Goal: Information Seeking & Learning: Learn about a topic

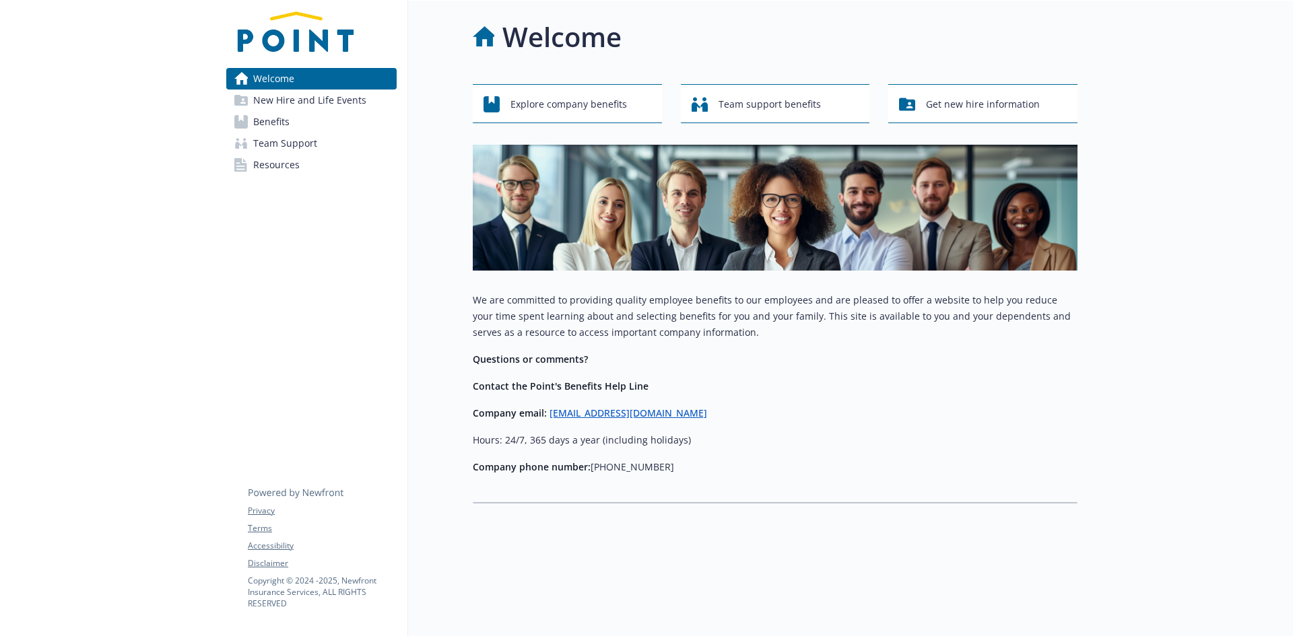
click at [291, 104] on span "New Hire and Life Events" at bounding box center [309, 101] width 113 height 22
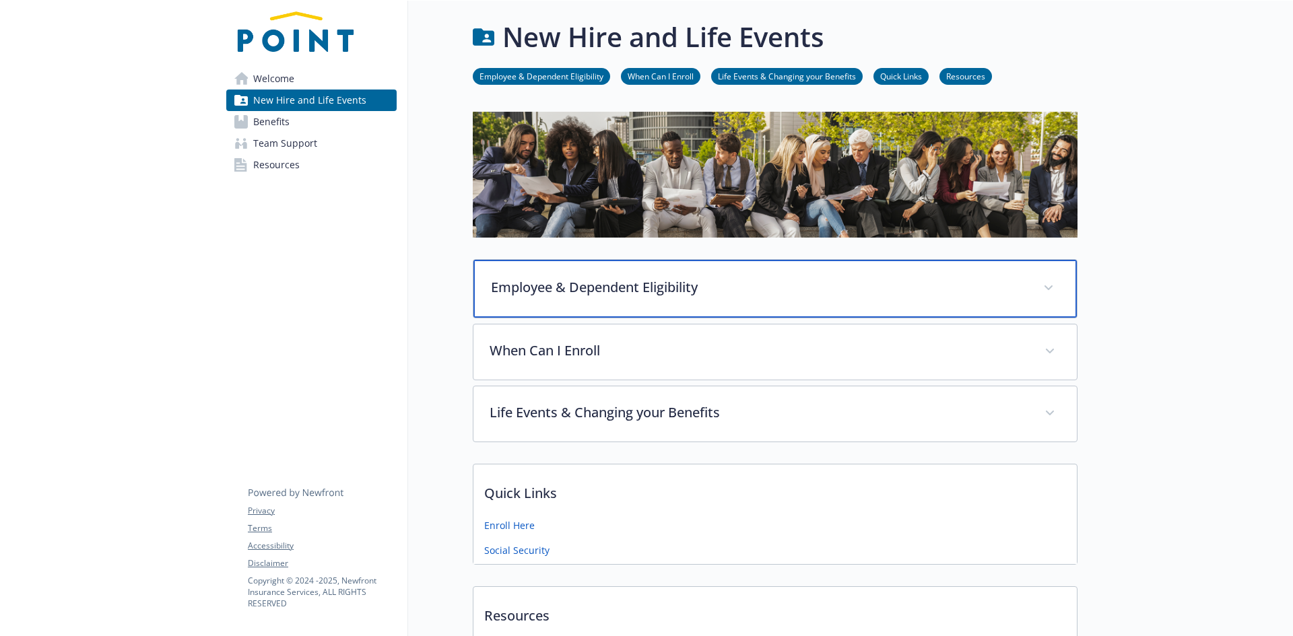
click at [1046, 286] on icon at bounding box center [1048, 288] width 8 height 5
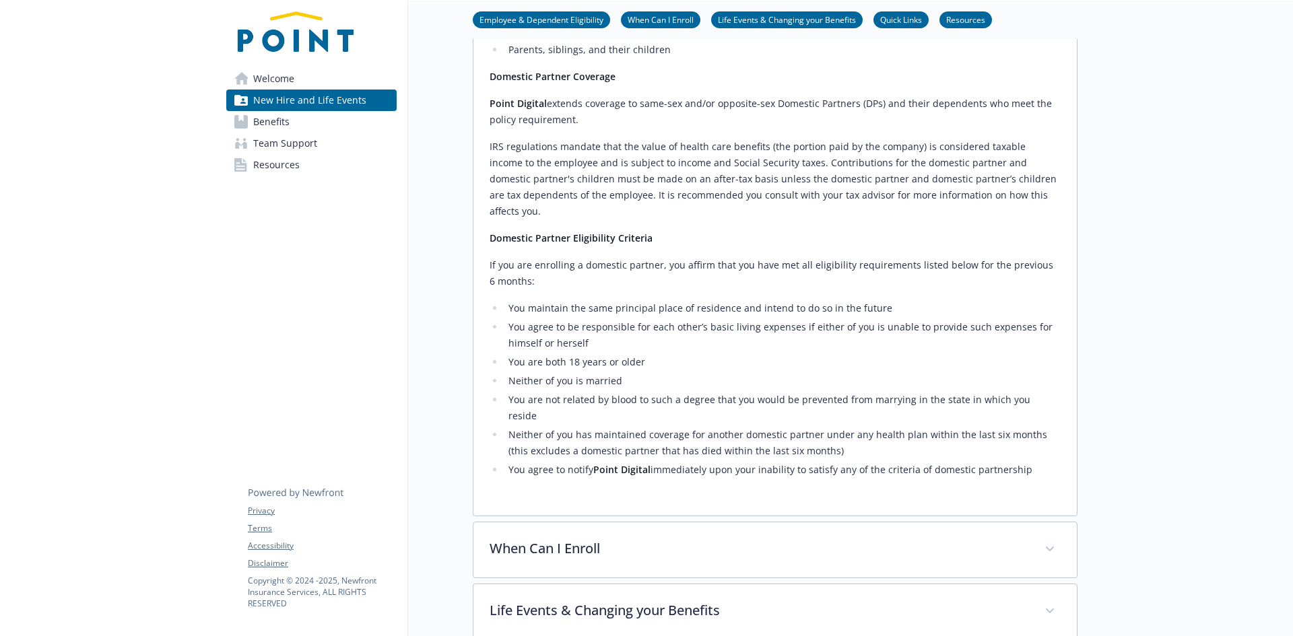
scroll to position [673, 0]
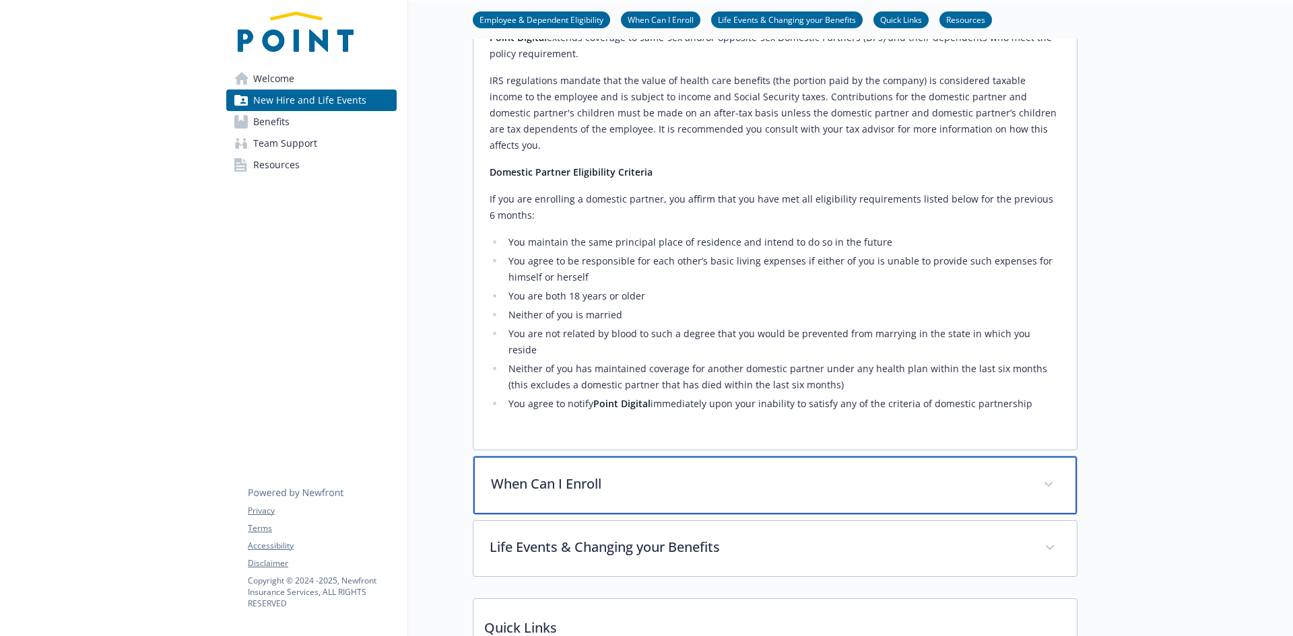
click at [1050, 474] on span at bounding box center [1049, 485] width 22 height 22
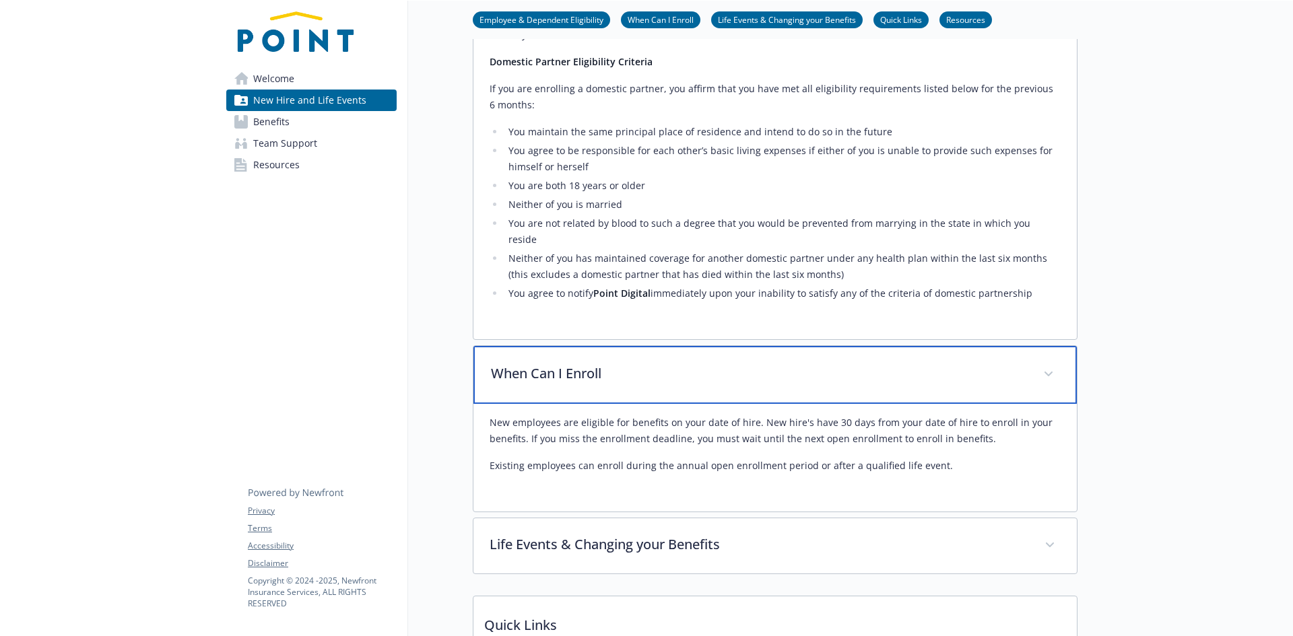
scroll to position [808, 0]
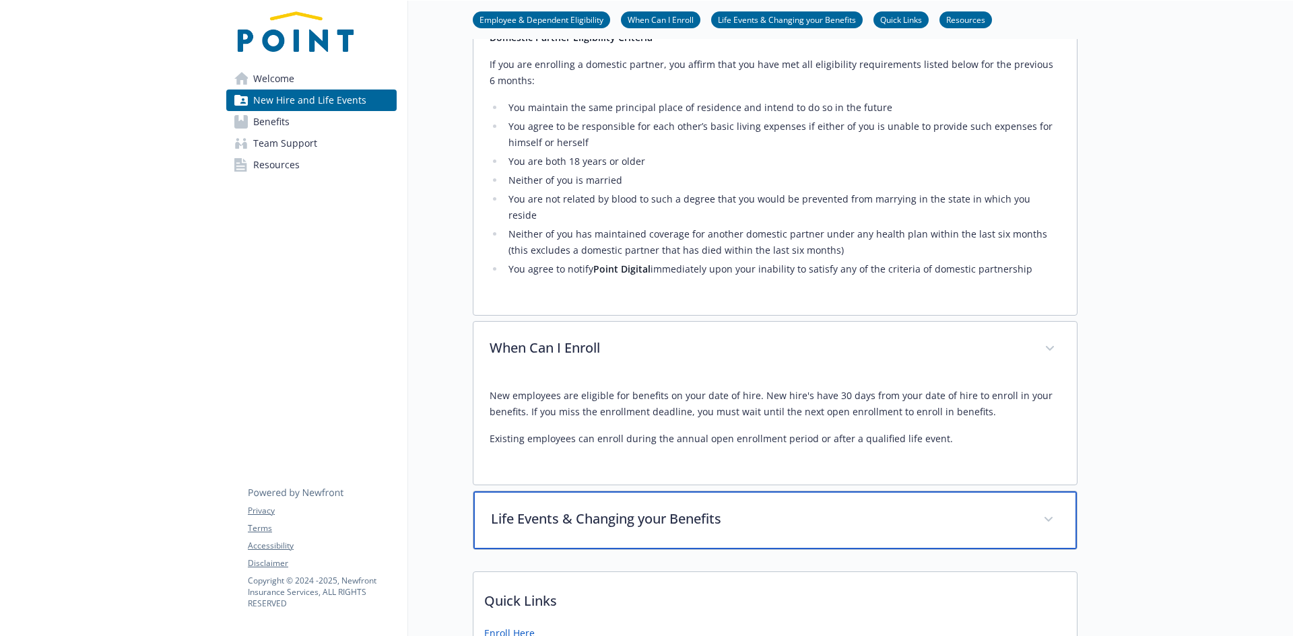
click at [1037, 492] on div "Life Events & Changing your Benefits" at bounding box center [774, 521] width 603 height 58
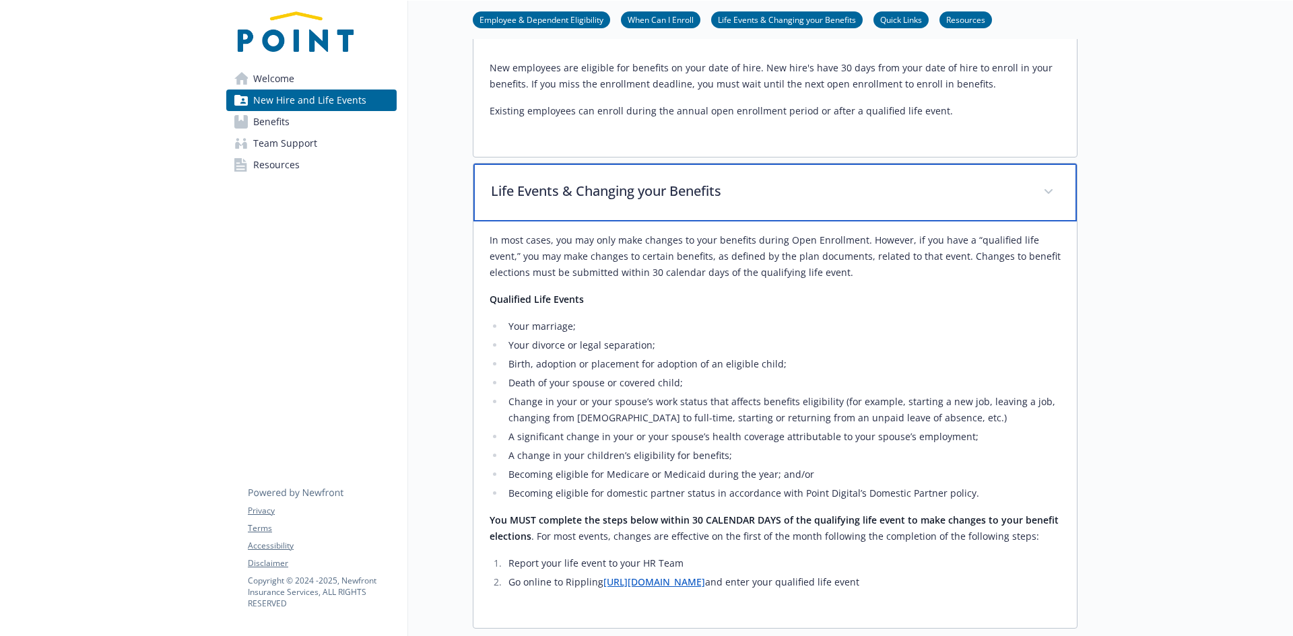
scroll to position [1145, 0]
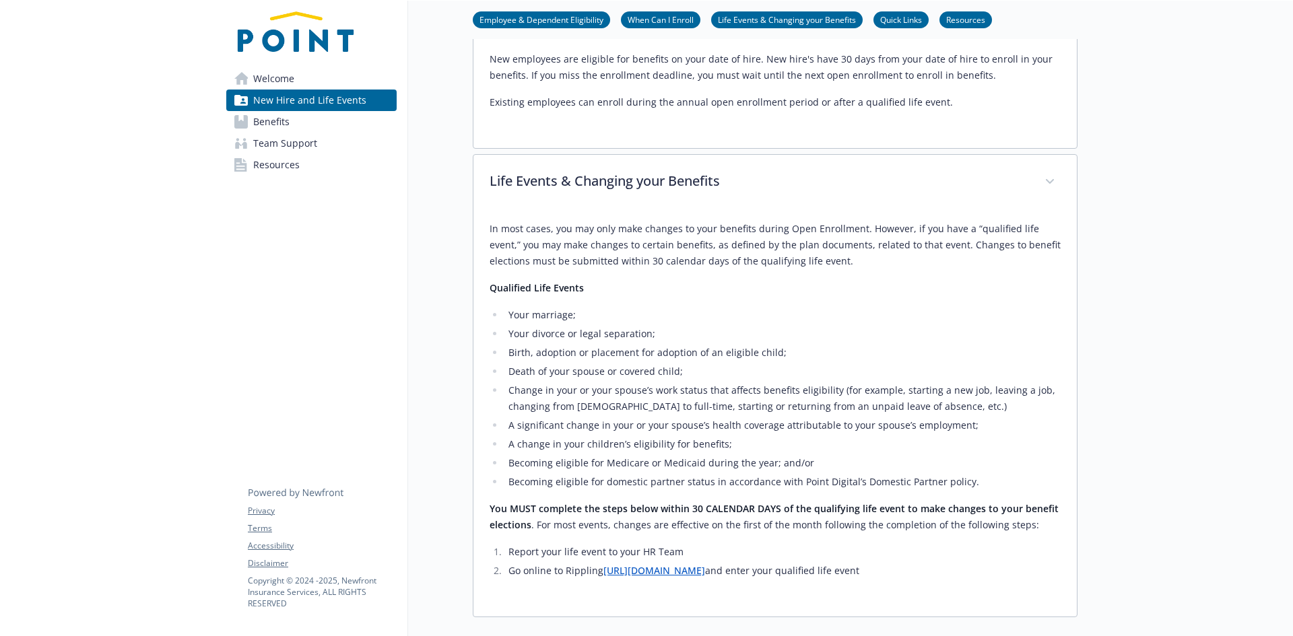
drag, startPoint x: 508, startPoint y: 510, endPoint x: 900, endPoint y: 510, distance: 391.2
click at [900, 563] on li "Go online to Rippling https://app.rippling.com/login and enter your qualified l…" at bounding box center [782, 571] width 556 height 16
copy li "Go online to Rippling https://app.rippling.com/login and enter your qualified l…"
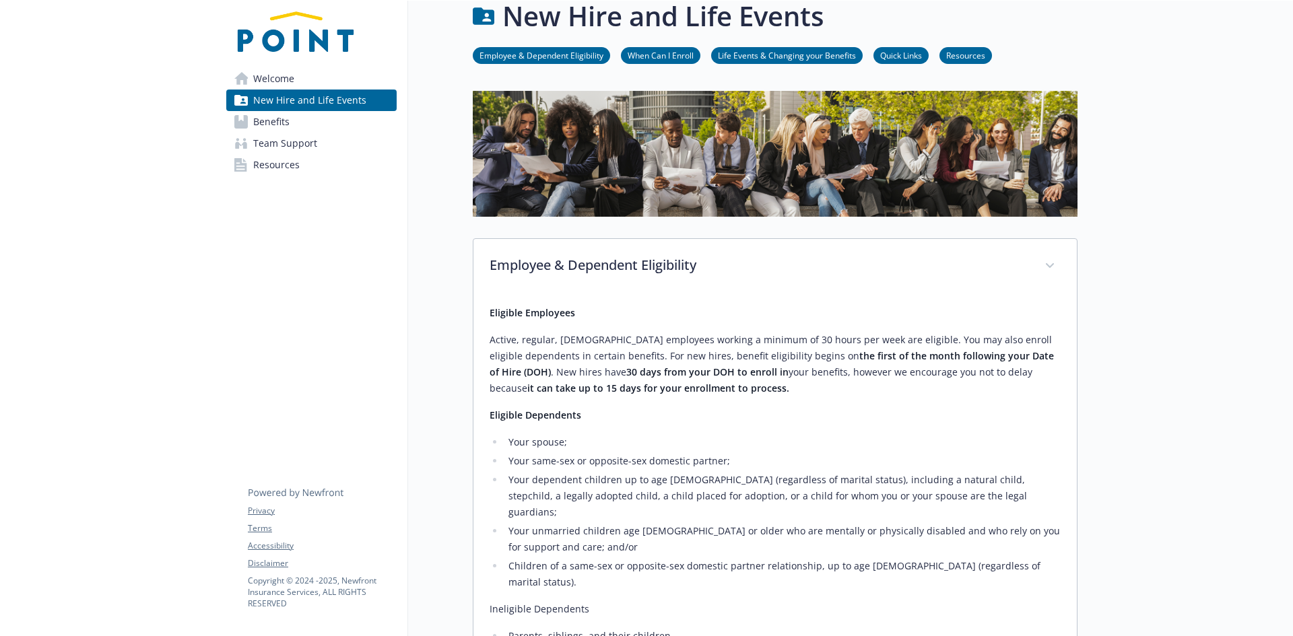
scroll to position [15, 0]
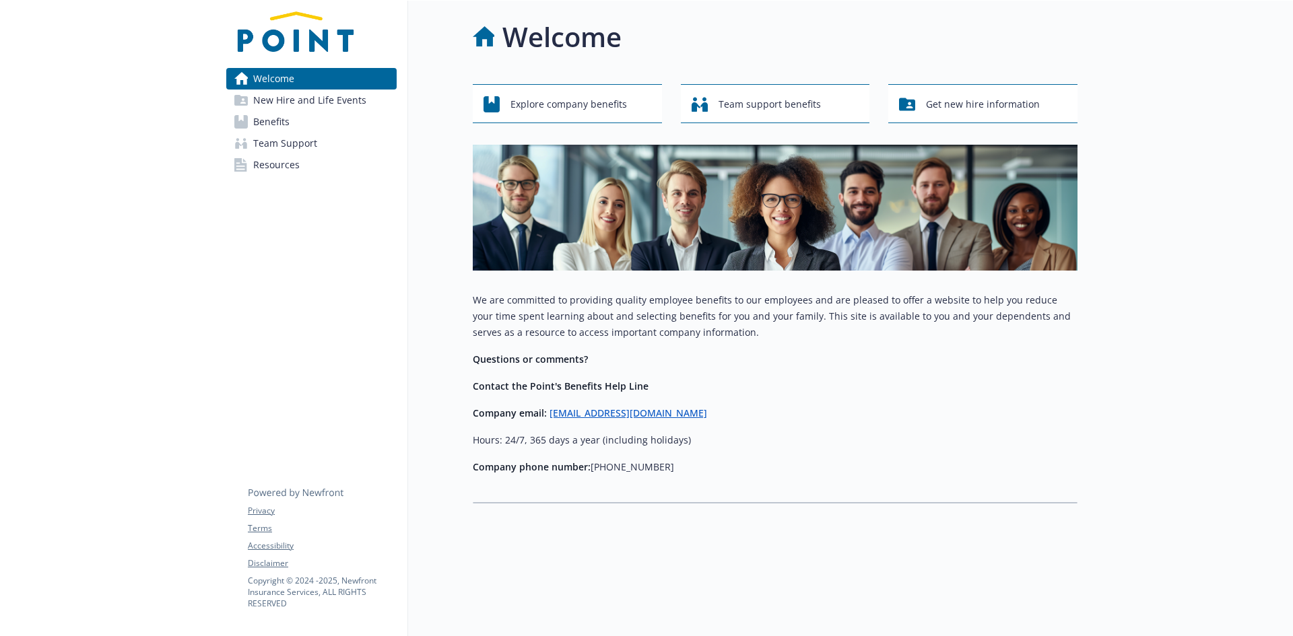
click at [344, 100] on span "New Hire and Life Events" at bounding box center [309, 101] width 113 height 22
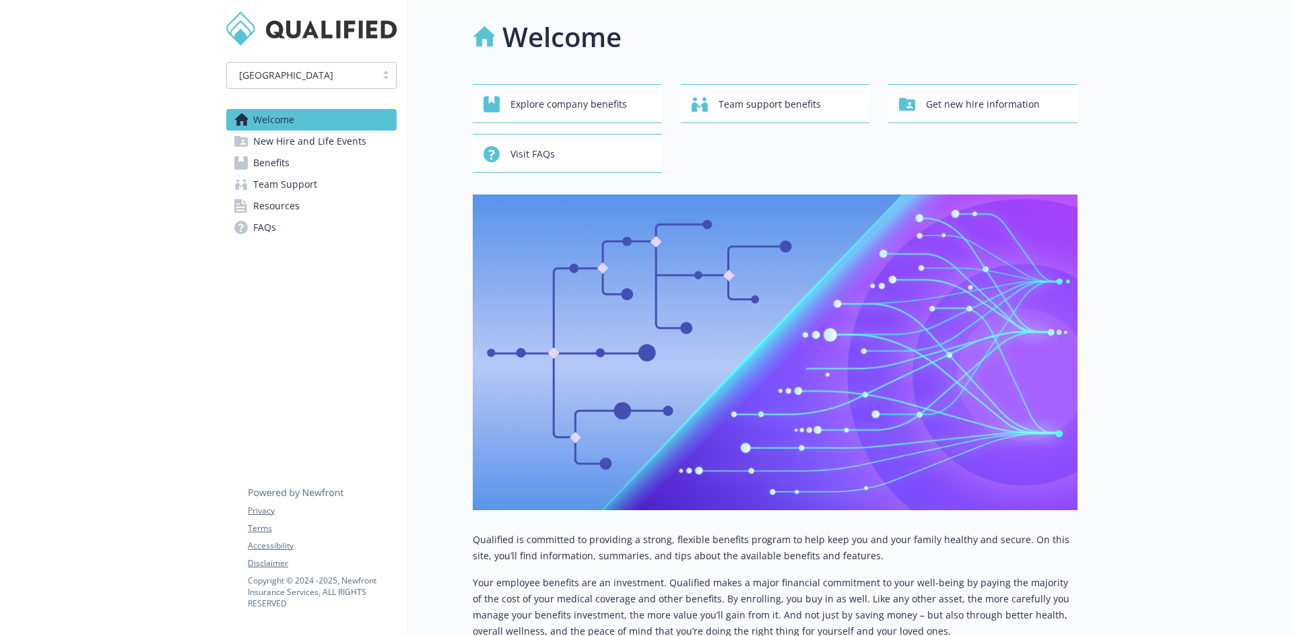
click at [310, 142] on span "New Hire and Life Events" at bounding box center [309, 142] width 113 height 22
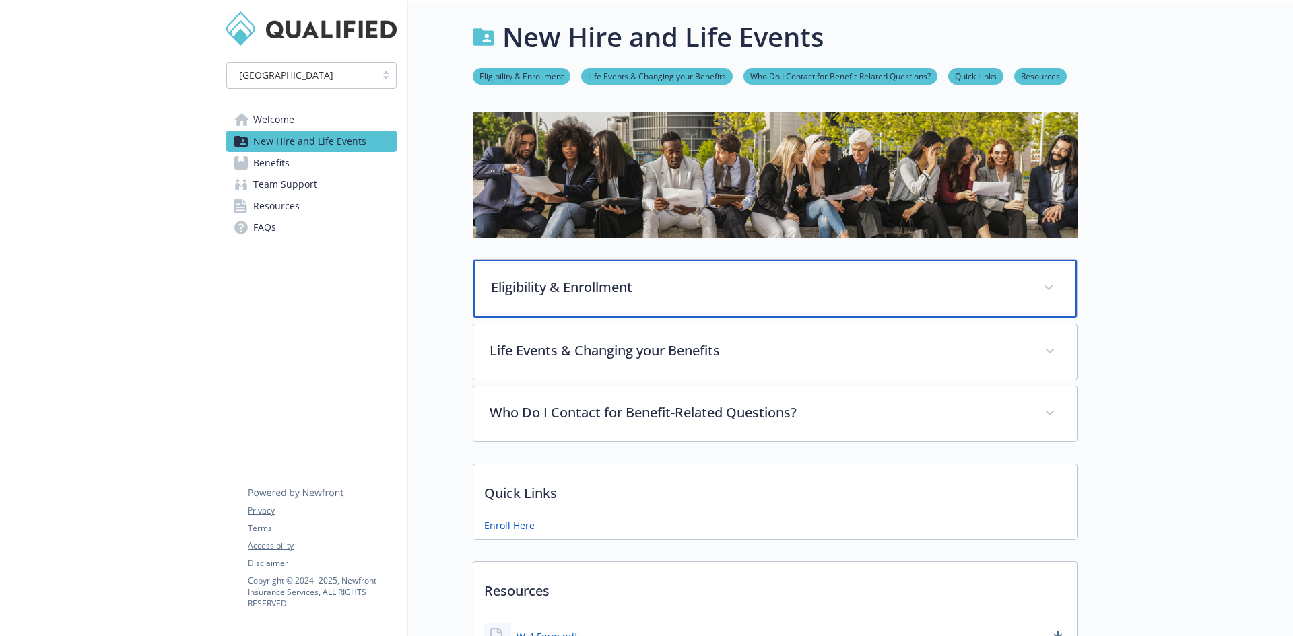
click at [1053, 288] on span at bounding box center [1049, 288] width 22 height 22
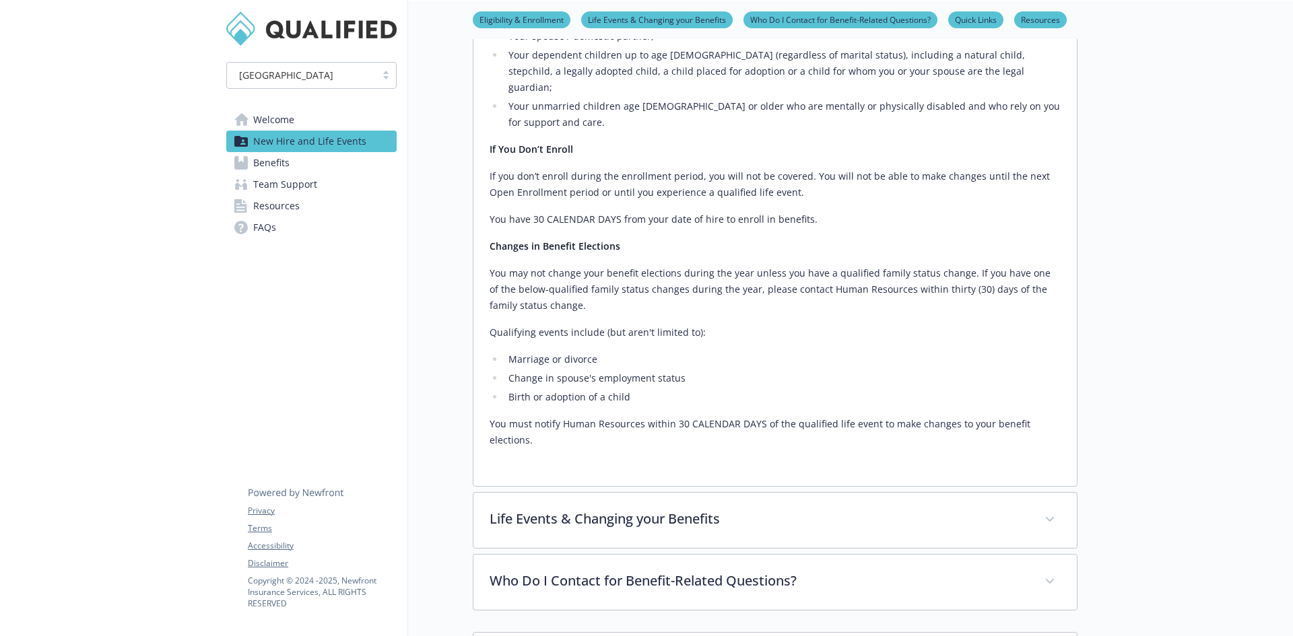
scroll to position [471, 0]
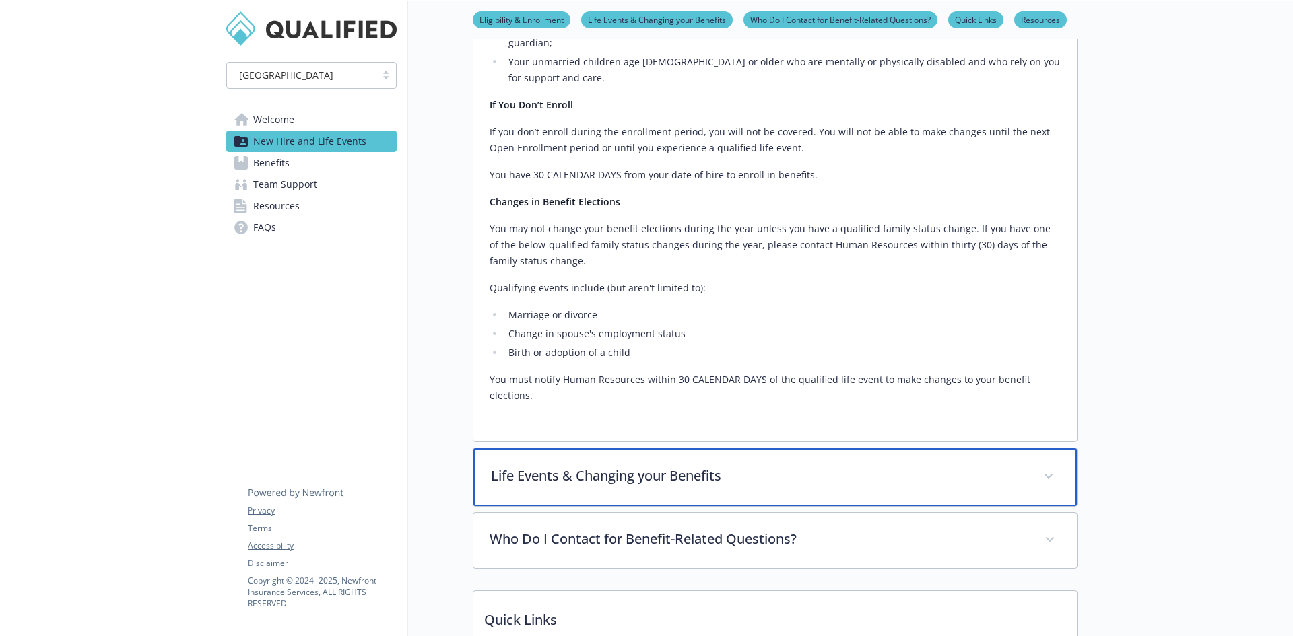
click at [1040, 466] on span at bounding box center [1049, 477] width 22 height 22
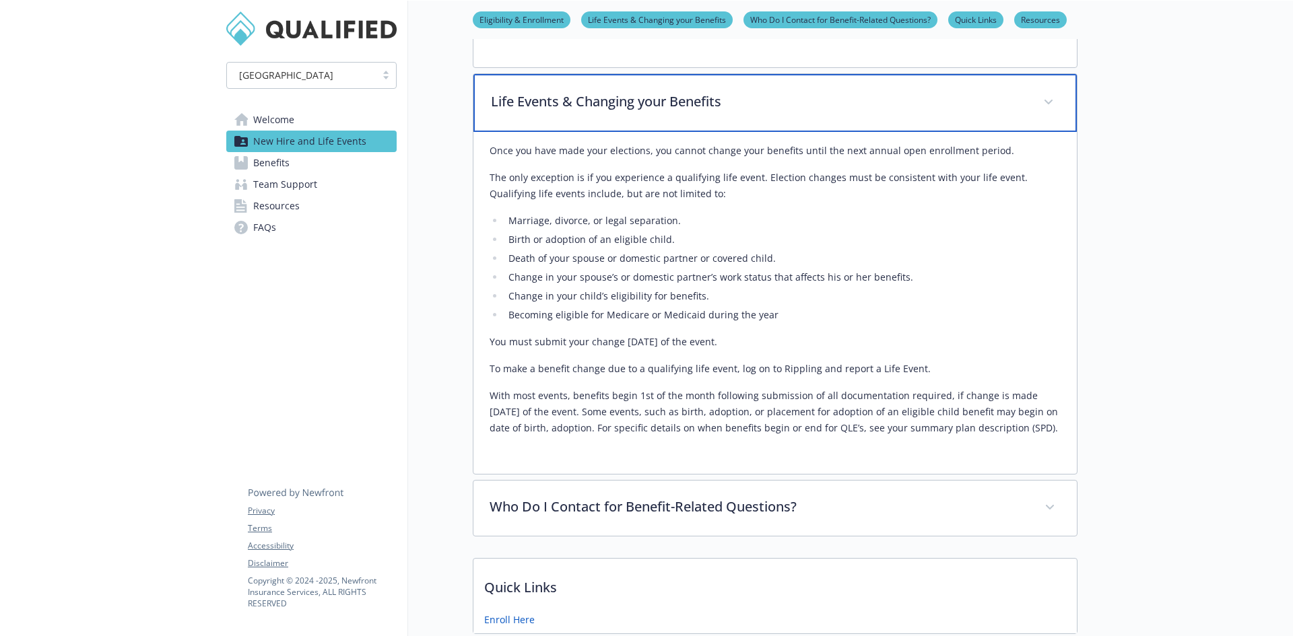
scroll to position [875, 0]
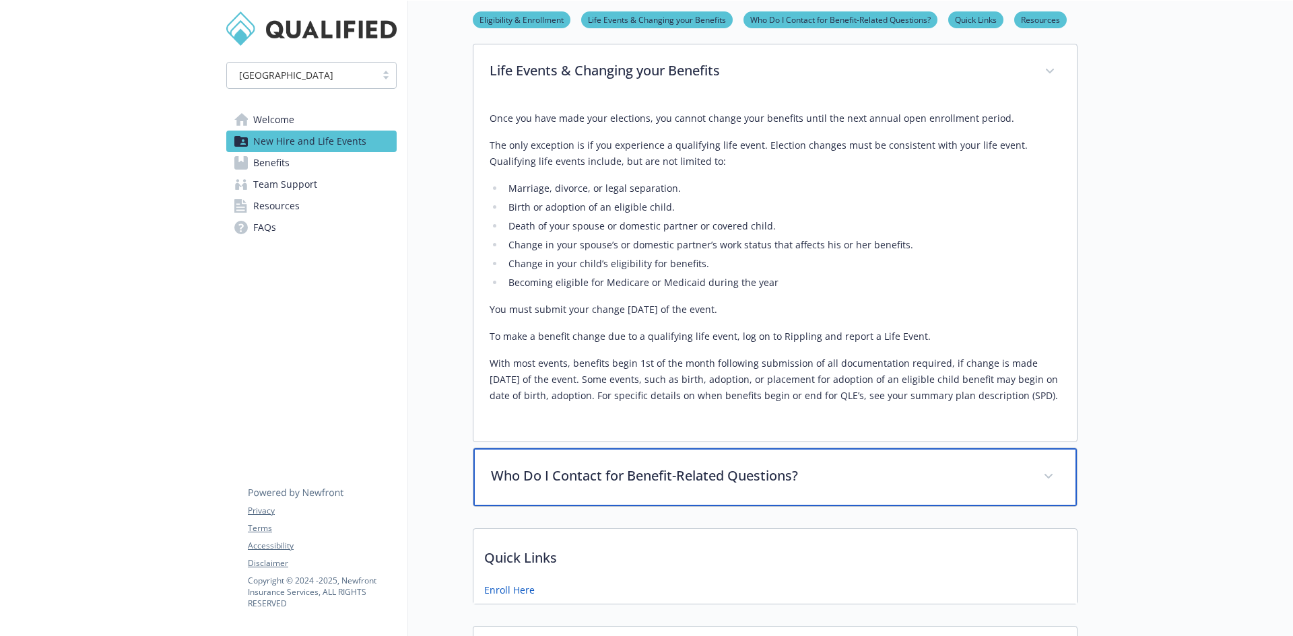
click at [1040, 466] on span at bounding box center [1049, 477] width 22 height 22
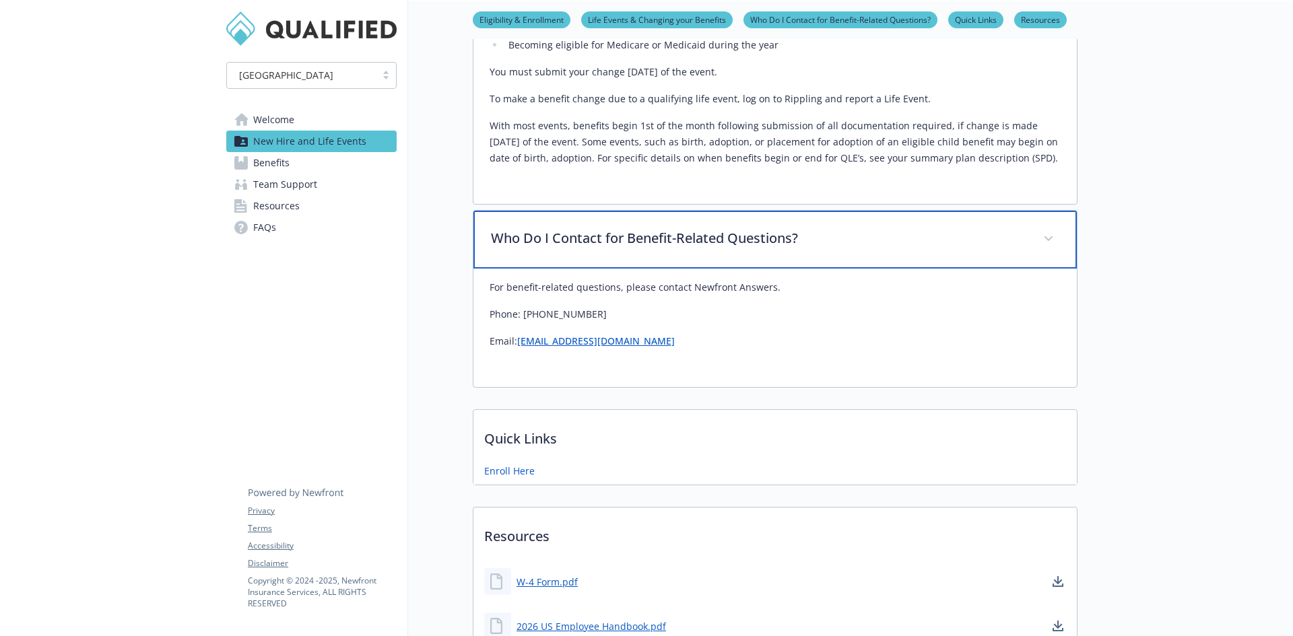
scroll to position [1145, 0]
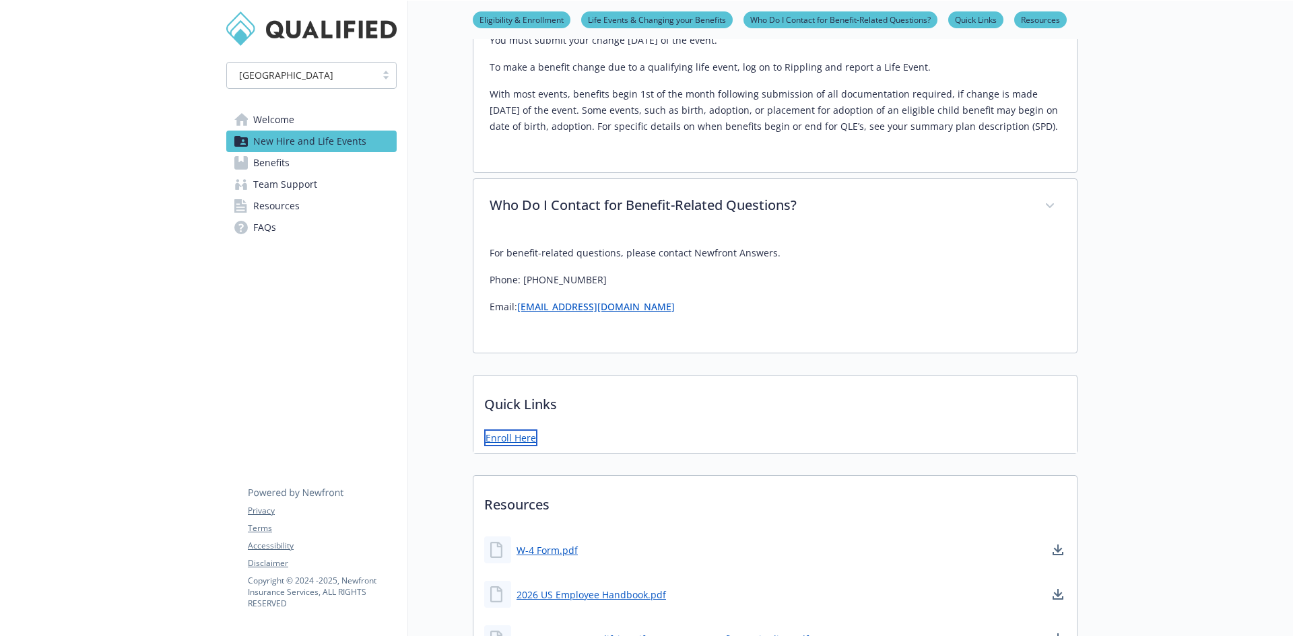
click at [531, 430] on link "Enroll Here" at bounding box center [510, 438] width 53 height 17
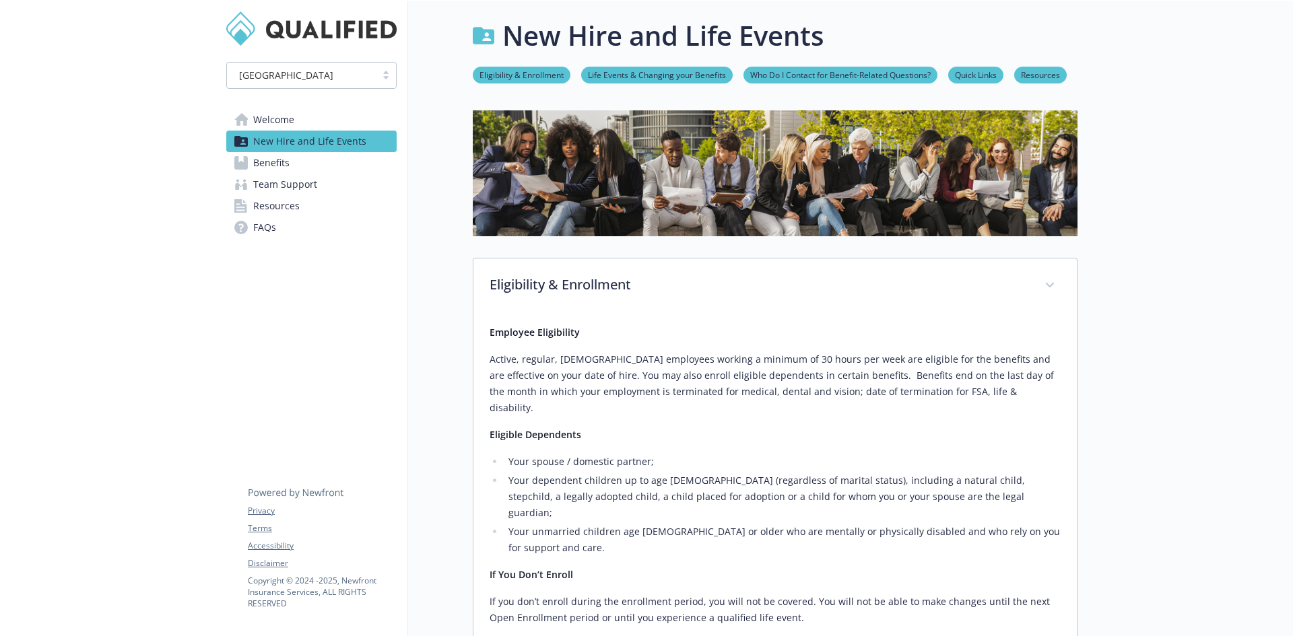
scroll to position [0, 0]
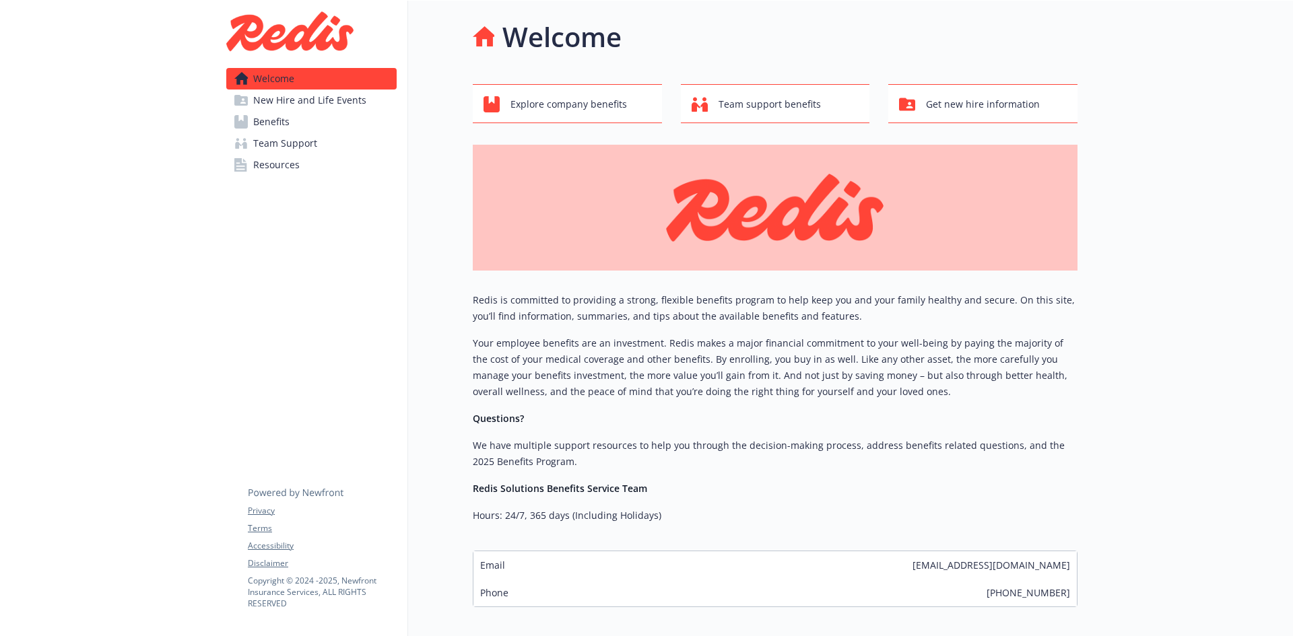
click at [303, 102] on span "New Hire and Life Events" at bounding box center [309, 101] width 113 height 22
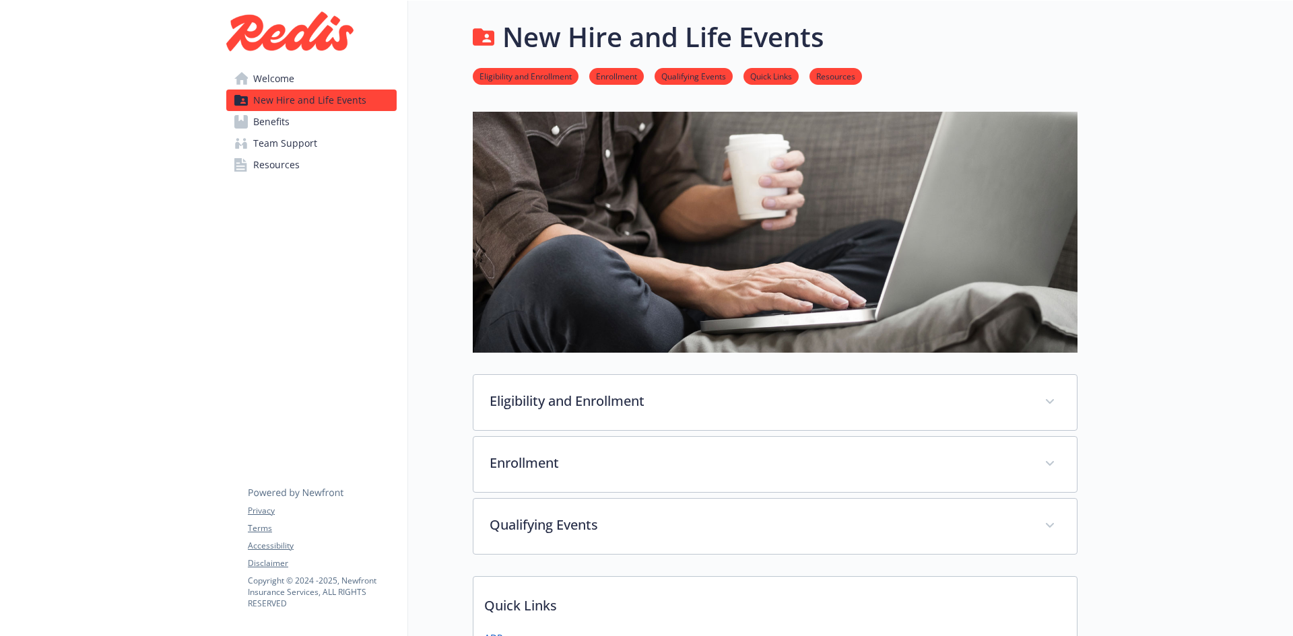
scroll to position [67, 0]
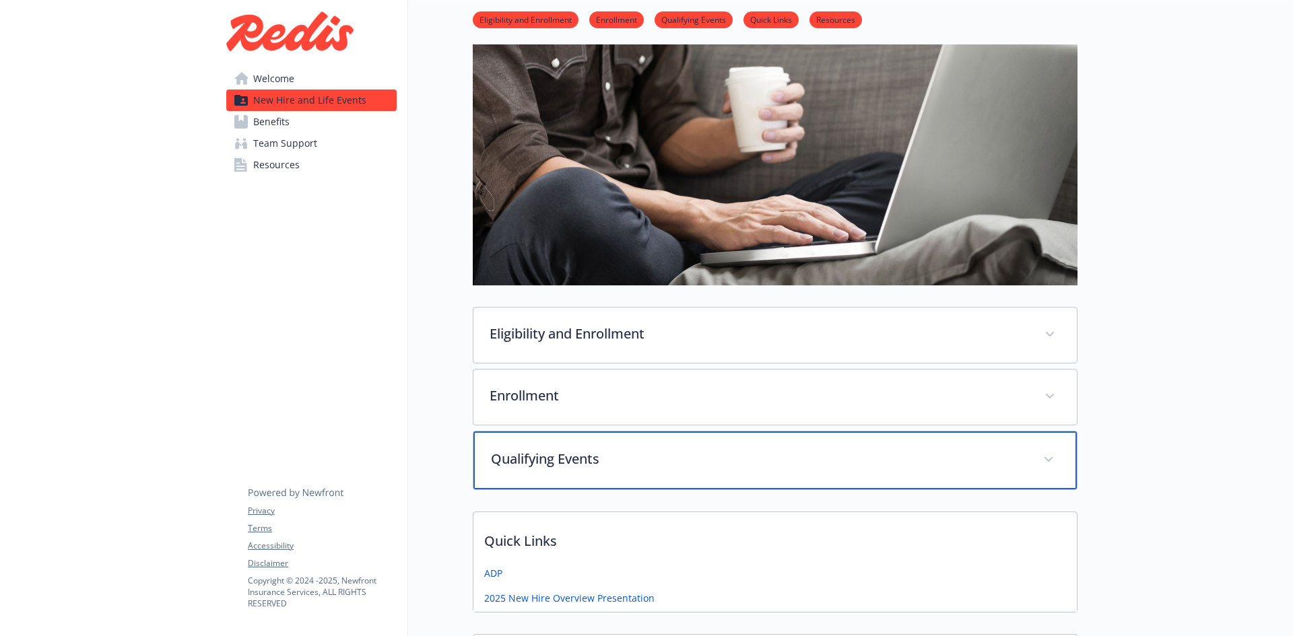
click at [1050, 459] on icon at bounding box center [1048, 459] width 8 height 5
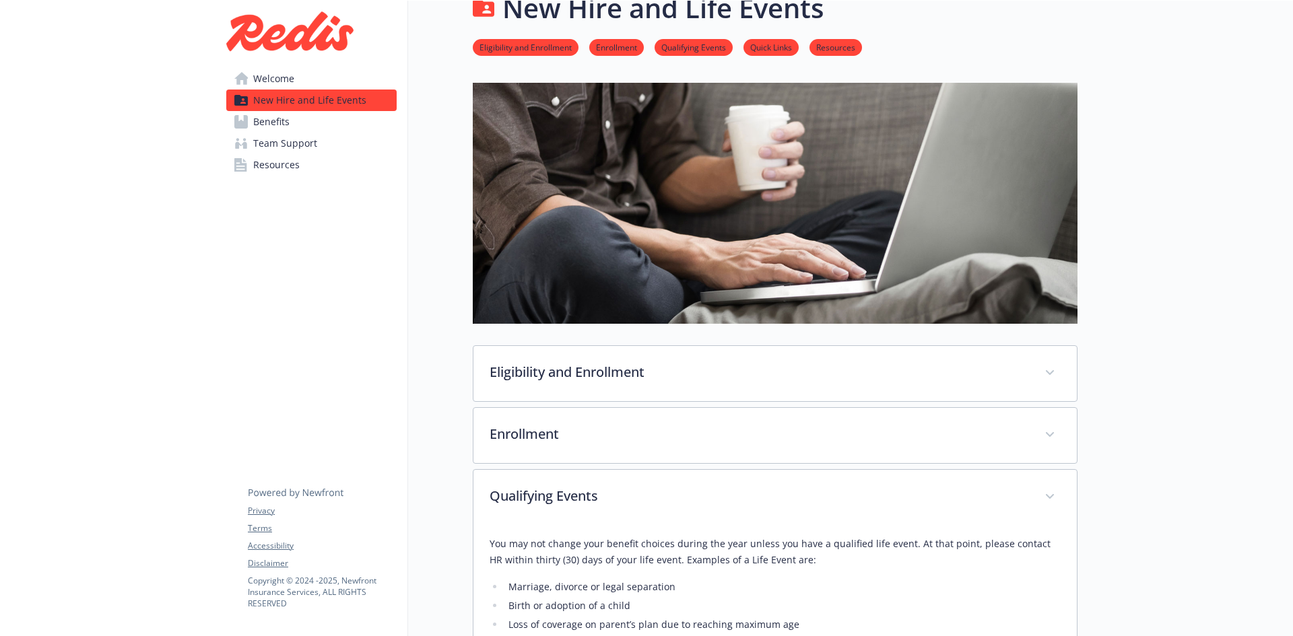
scroll to position [0, 0]
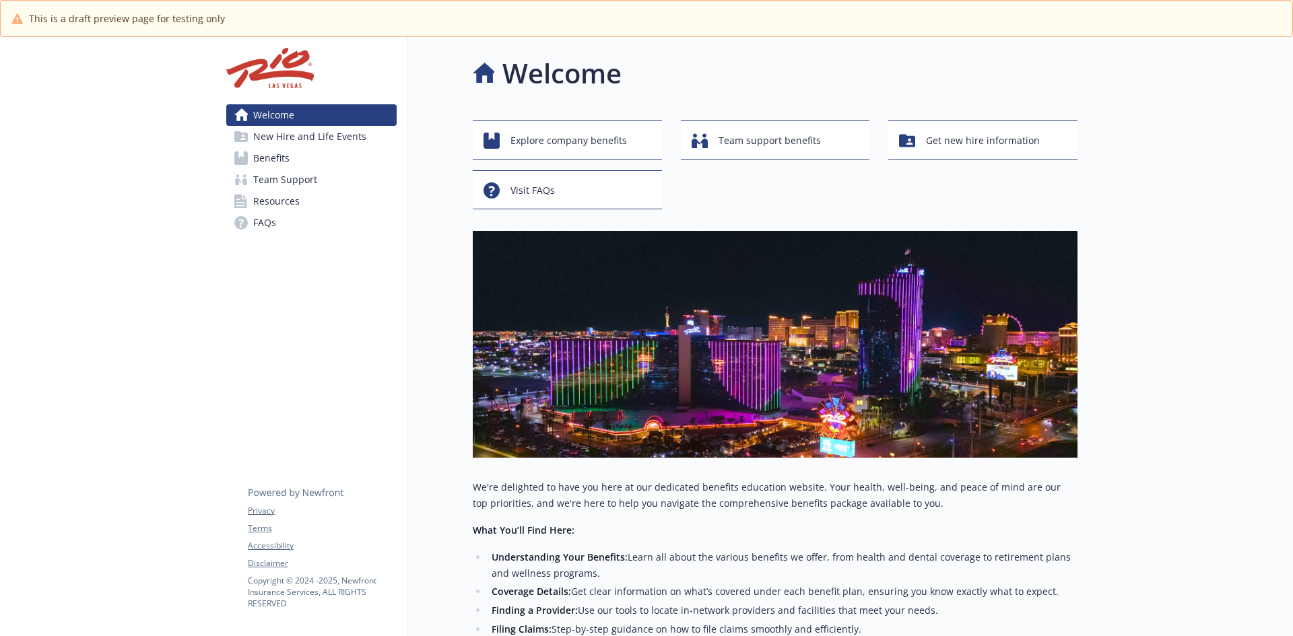
click at [277, 156] on span "Benefits" at bounding box center [271, 158] width 36 height 22
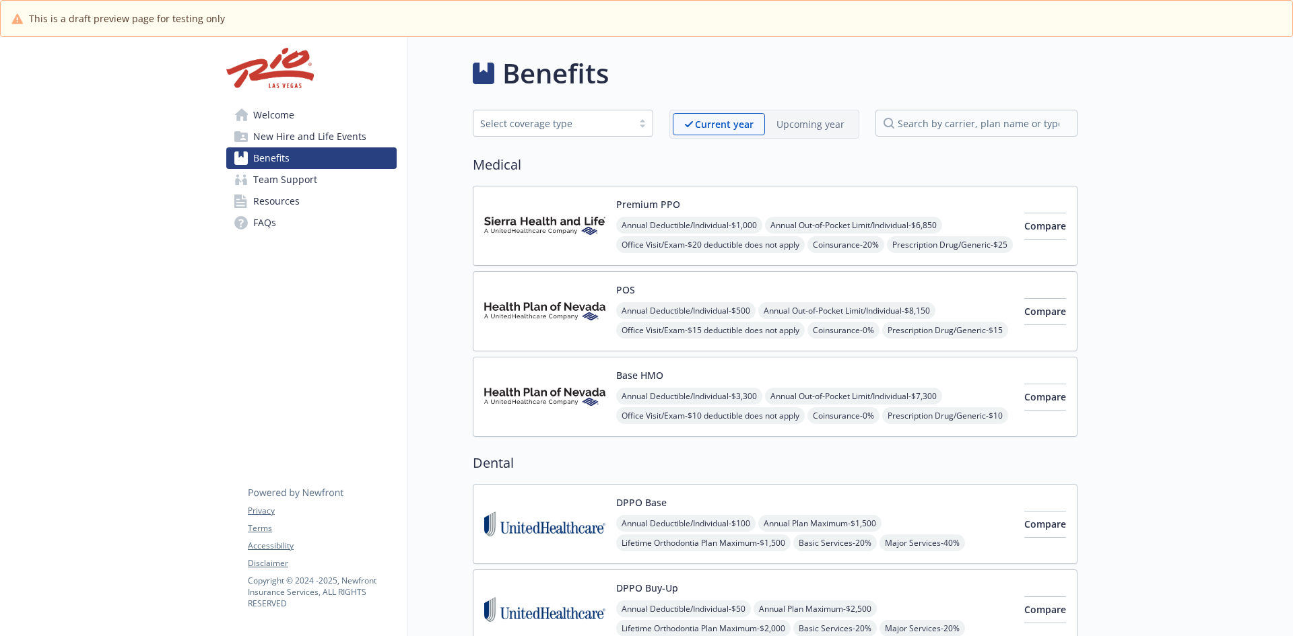
click at [805, 199] on div "Premium PPO Annual Deductible/Individual - $1,000 Annual Out-of-Pocket Limit/In…" at bounding box center [814, 225] width 397 height 57
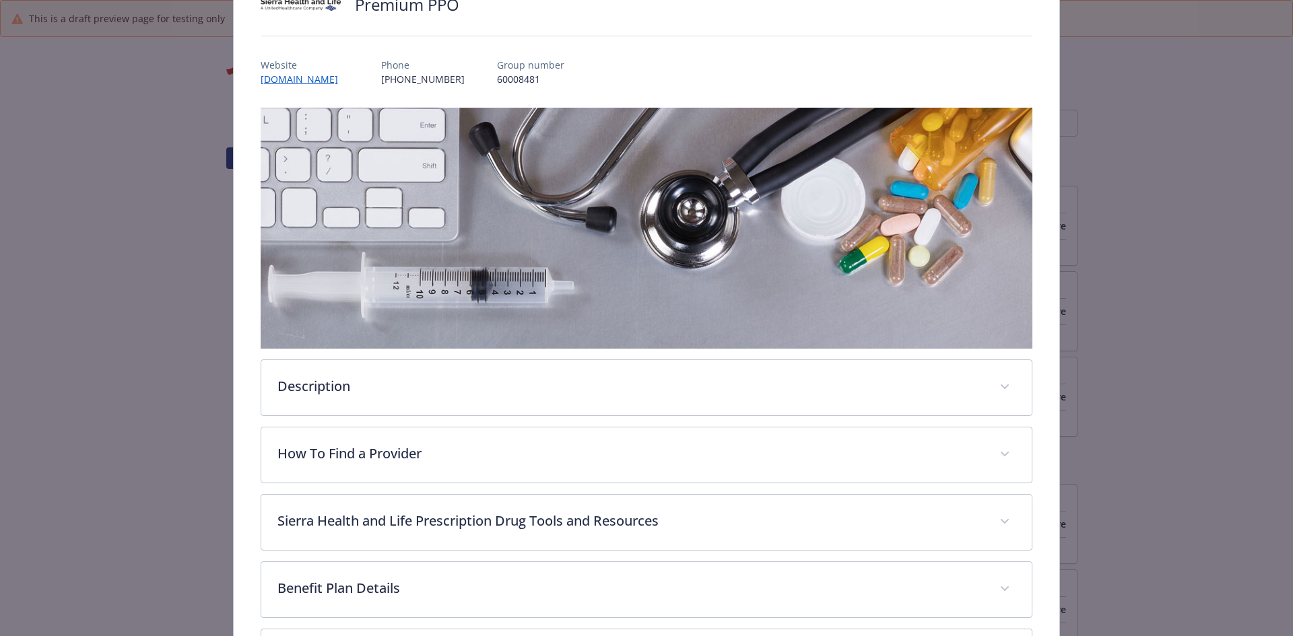
scroll to position [108, 0]
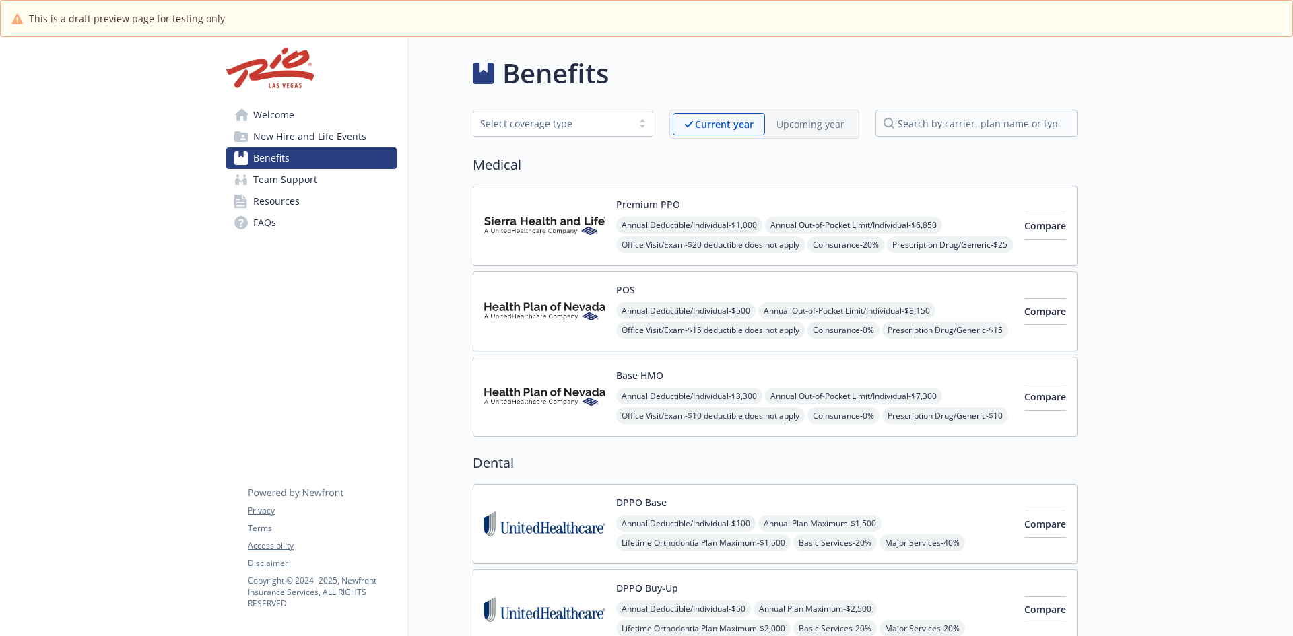
click at [814, 123] on p "Upcoming year" at bounding box center [810, 124] width 68 height 14
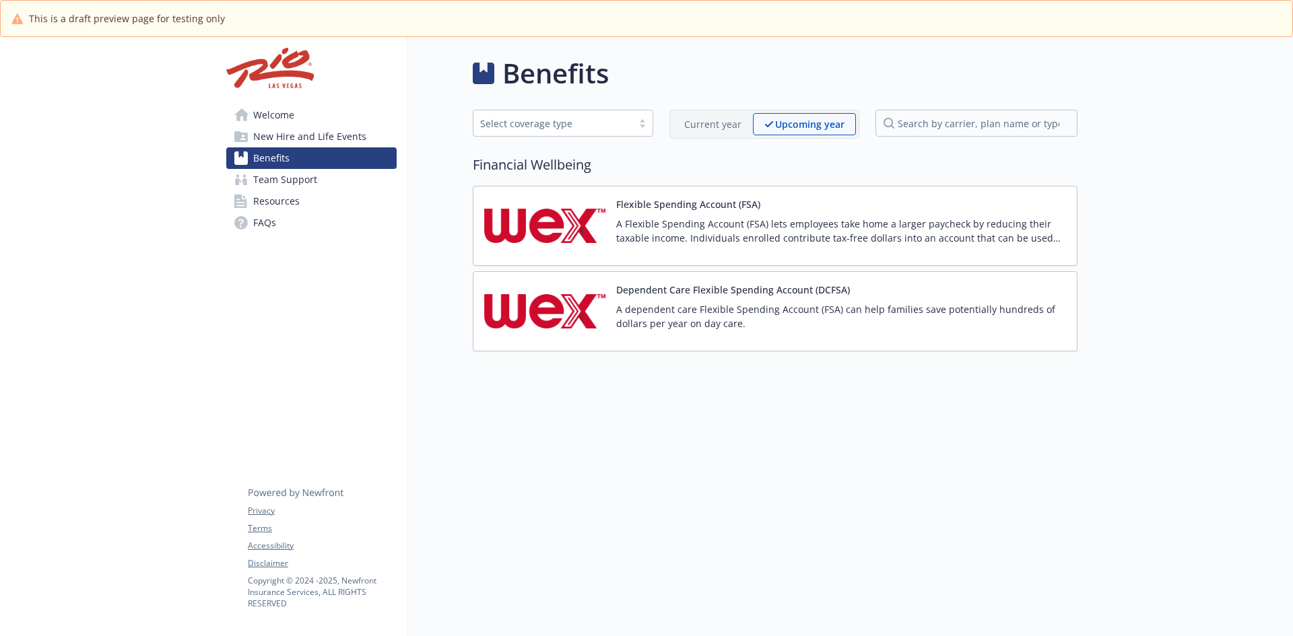
click at [725, 125] on p "Current year" at bounding box center [712, 124] width 57 height 14
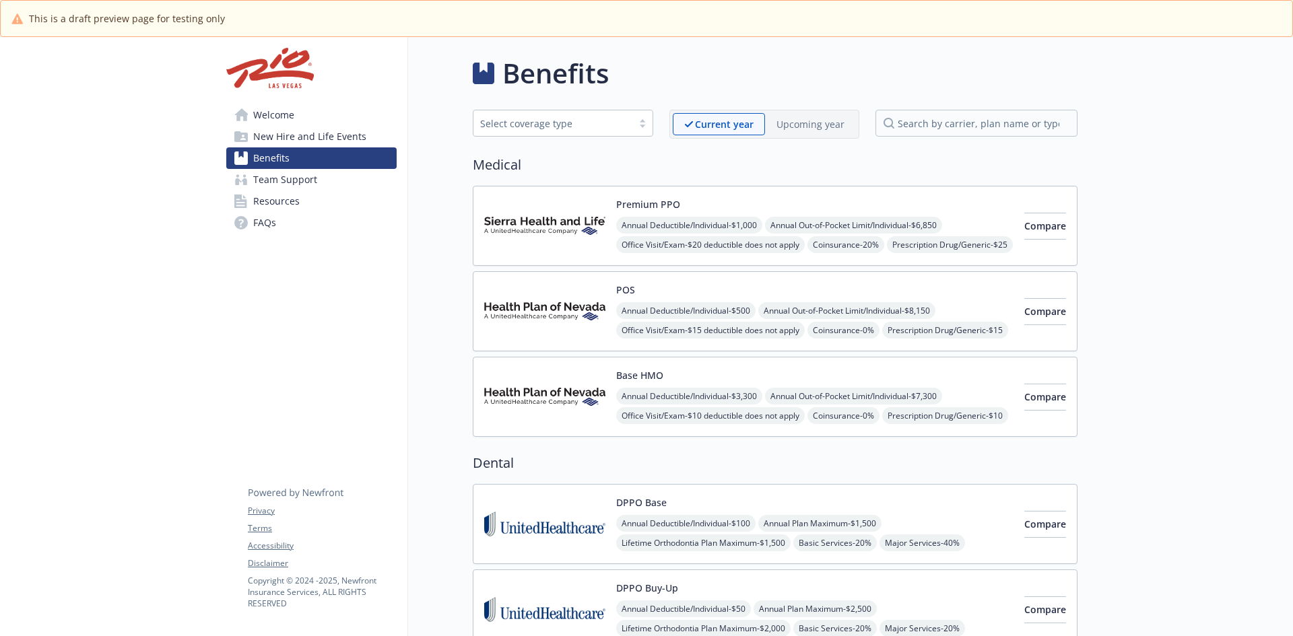
click at [302, 138] on span "New Hire and Life Events" at bounding box center [309, 137] width 113 height 22
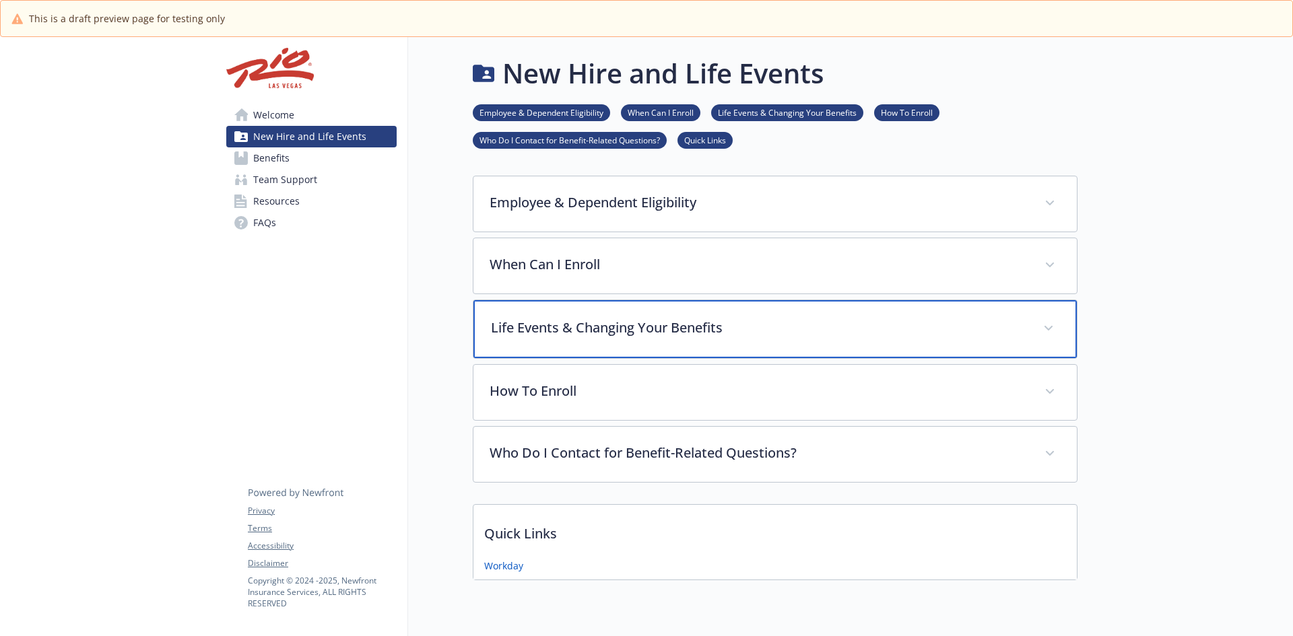
click at [1056, 328] on span at bounding box center [1049, 329] width 22 height 22
